Goal: Information Seeking & Learning: Learn about a topic

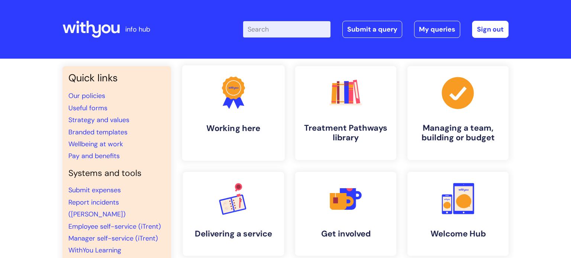
click at [248, 133] on h4 "Working here" at bounding box center [233, 128] width 91 height 10
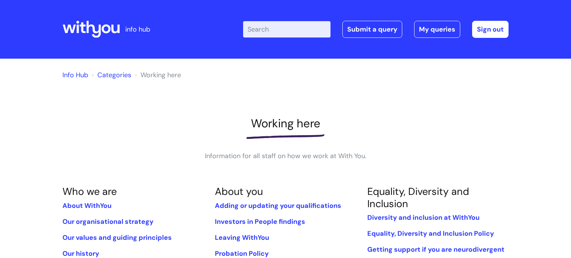
click at [127, 158] on div "Working here Information for all staff on how we work at With You." at bounding box center [285, 139] width 446 height 45
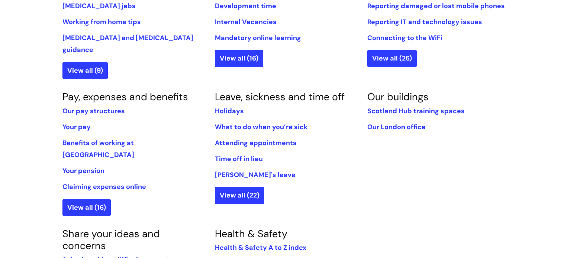
scroll to position [401, 0]
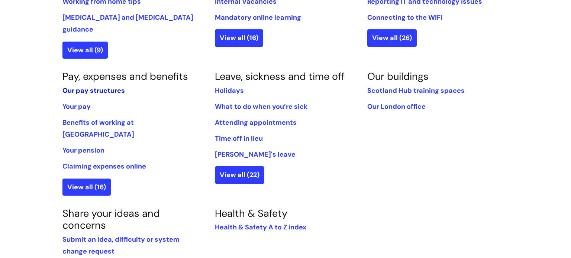
click at [102, 86] on link "Our pay structures" at bounding box center [93, 90] width 62 height 9
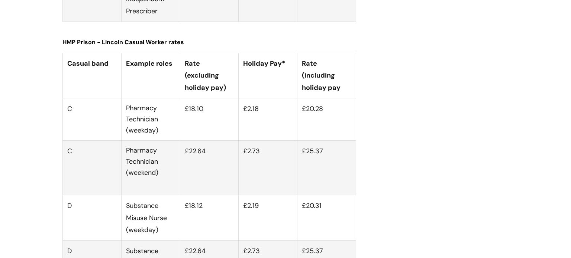
scroll to position [2809, 0]
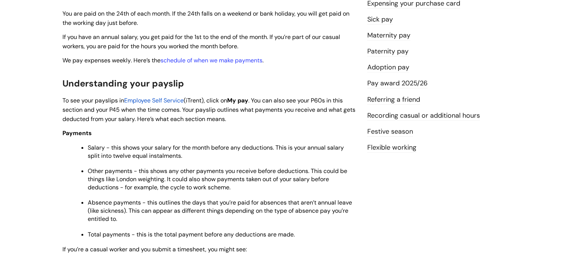
scroll to position [193, 0]
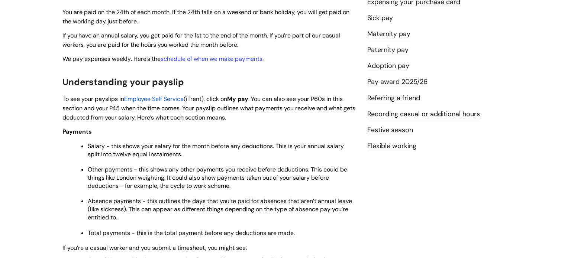
click at [394, 130] on link "Festive season" at bounding box center [390, 131] width 46 height 10
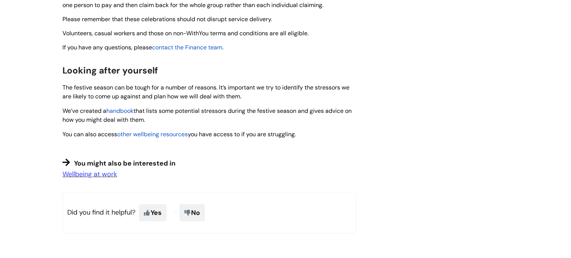
scroll to position [550, 0]
